Goal: Find contact information: Find contact information

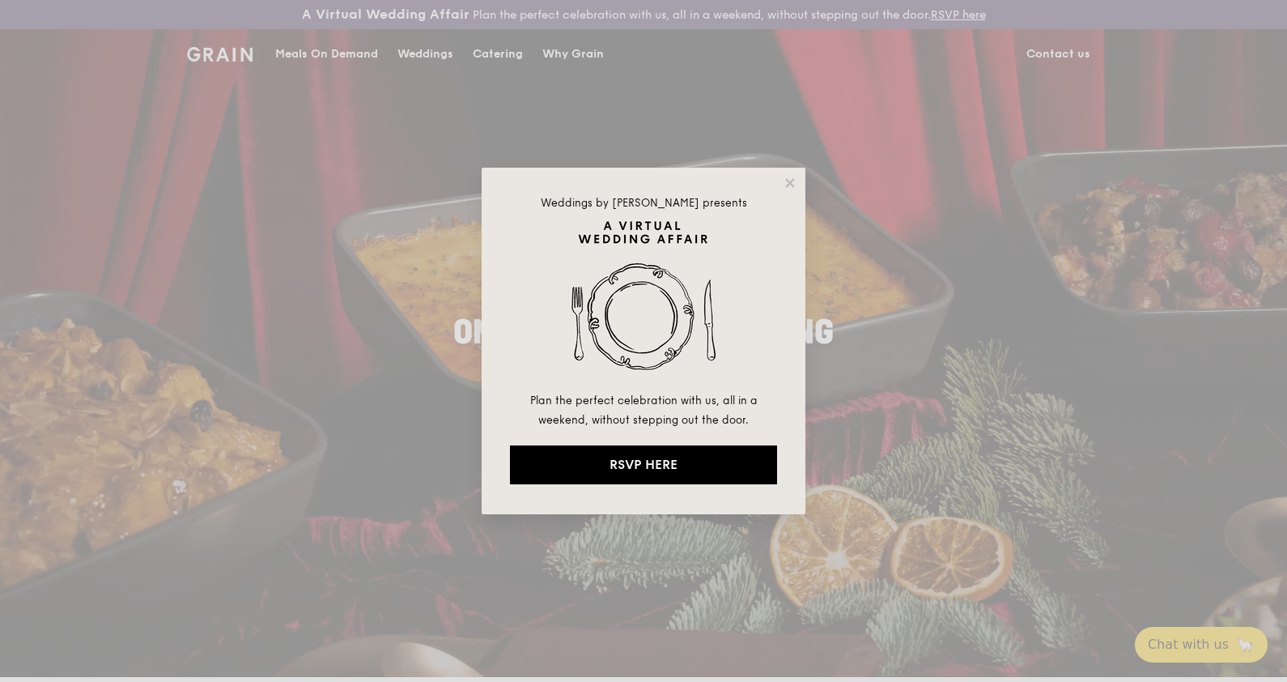
click at [781, 181] on div "Weddings by [PERSON_NAME] presents Plan the perfect celebration with us, all in…" at bounding box center [644, 341] width 324 height 347
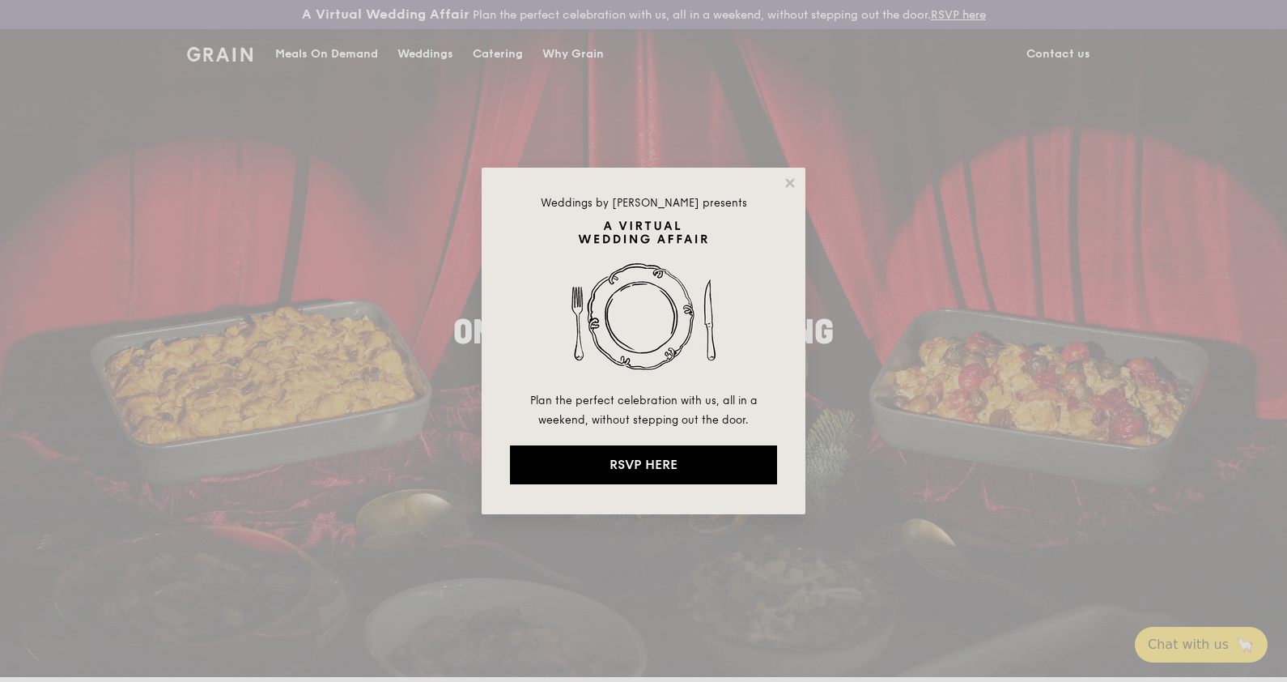
click at [785, 192] on div "Weddings by Grain presents Plan the perfect celebration with us, all in a weeke…" at bounding box center [644, 341] width 324 height 347
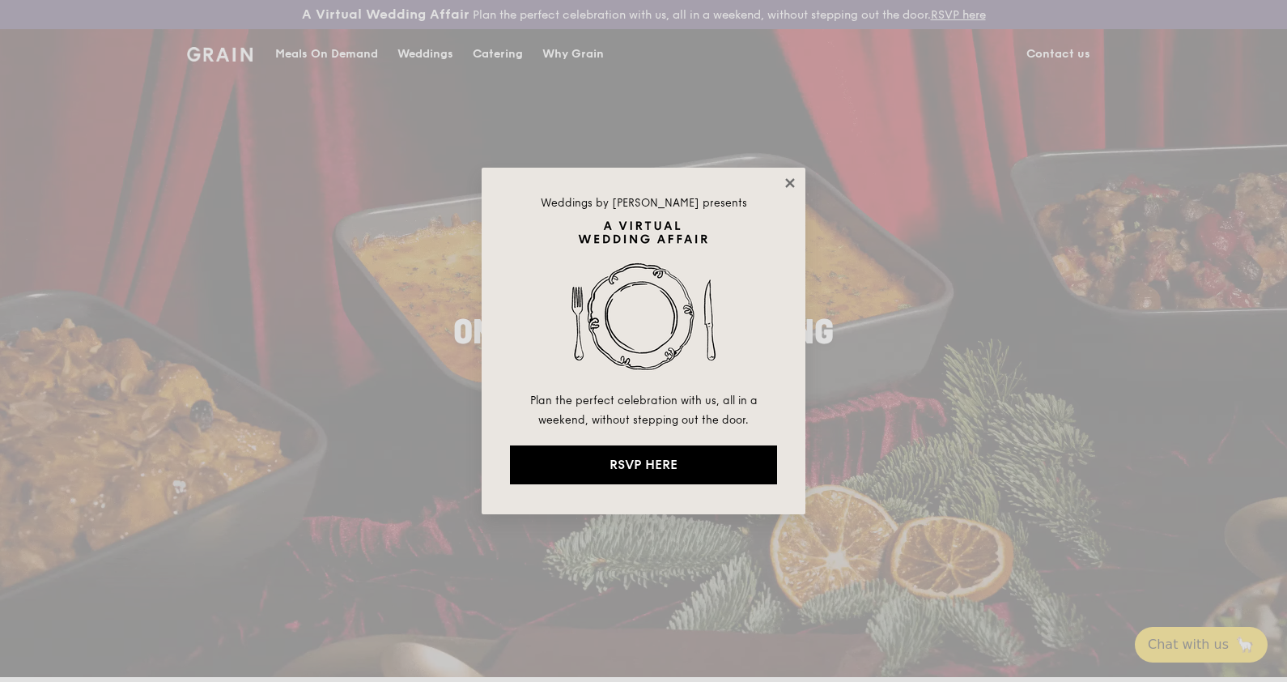
click at [789, 178] on icon at bounding box center [790, 183] width 15 height 15
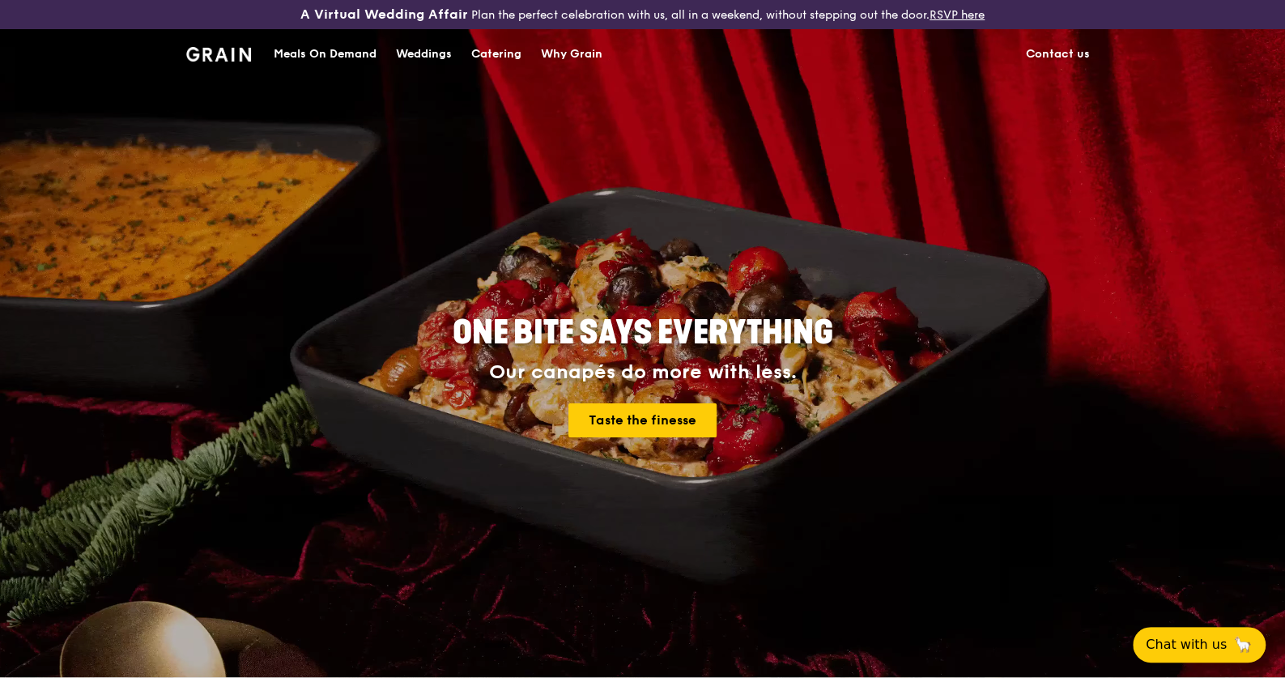
click at [1052, 49] on link "Contact us" at bounding box center [1057, 54] width 83 height 49
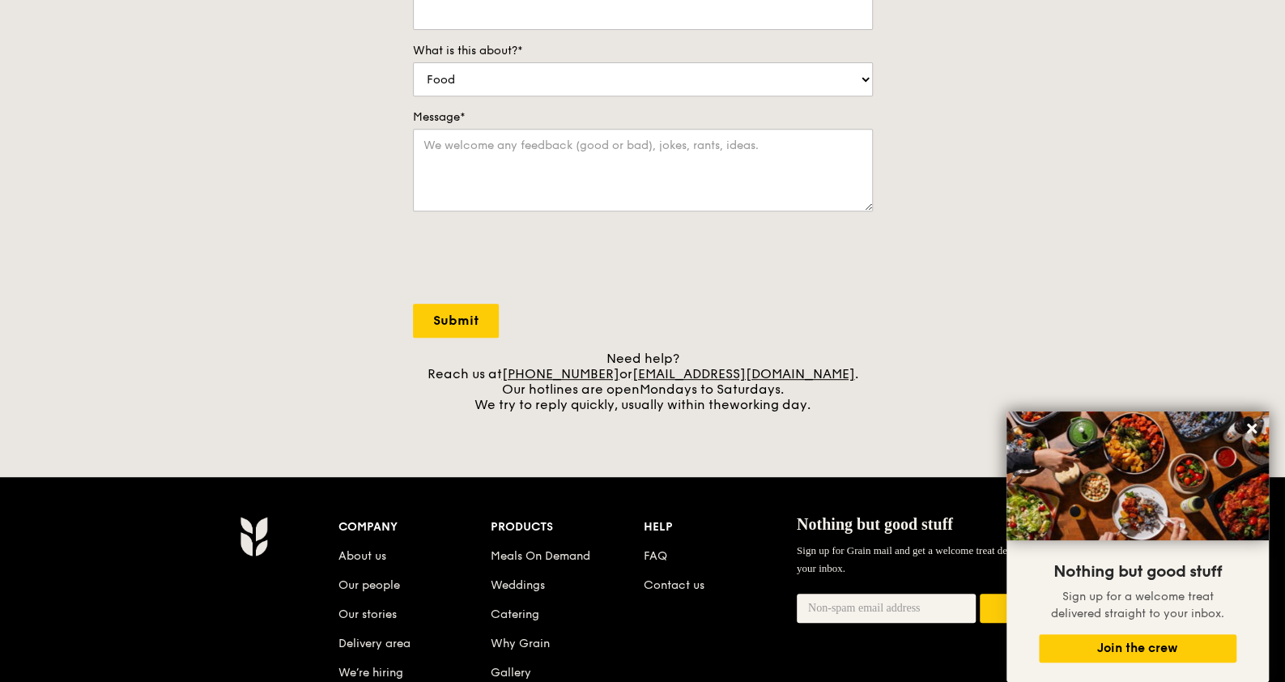
scroll to position [506, 0]
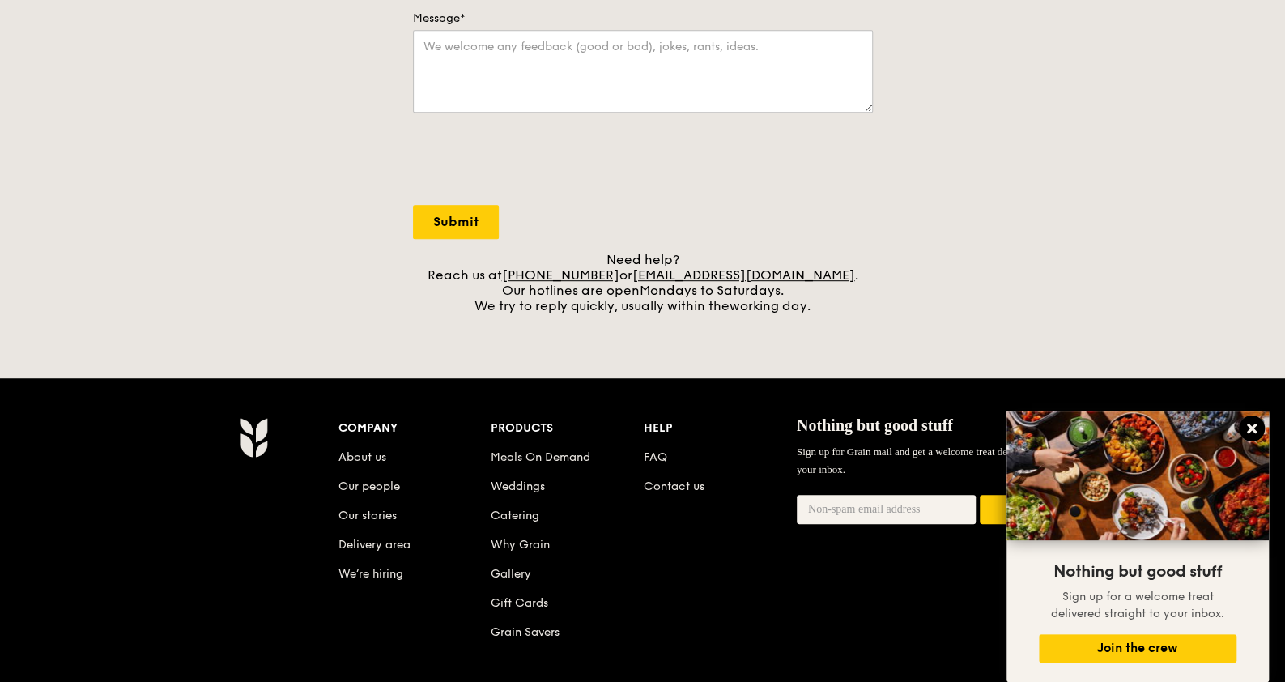
click at [1245, 429] on icon at bounding box center [1252, 428] width 15 height 15
